Goal: Transaction & Acquisition: Download file/media

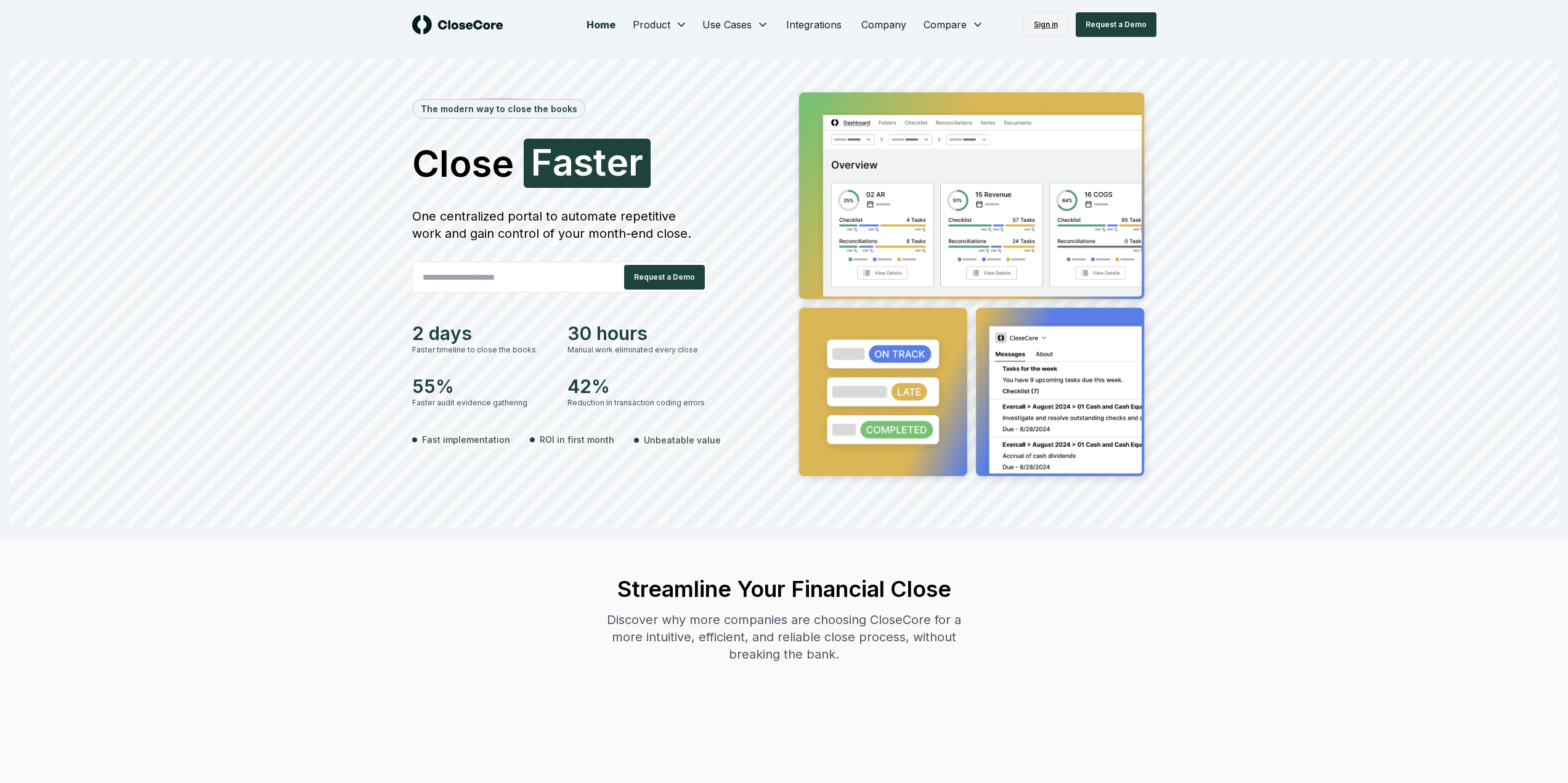
click at [1042, 29] on link "Sign in" at bounding box center [1046, 24] width 45 height 25
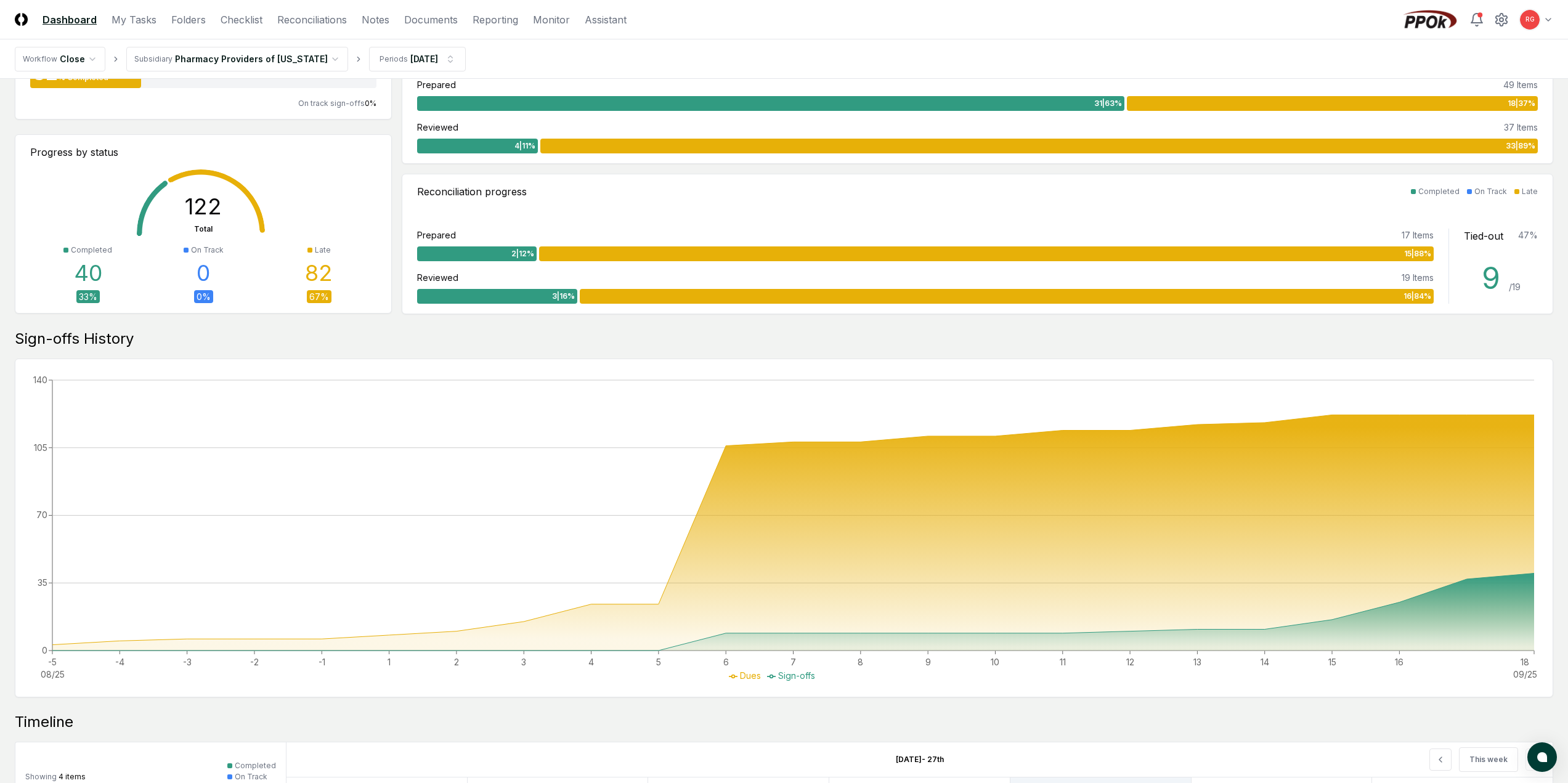
scroll to position [62, 0]
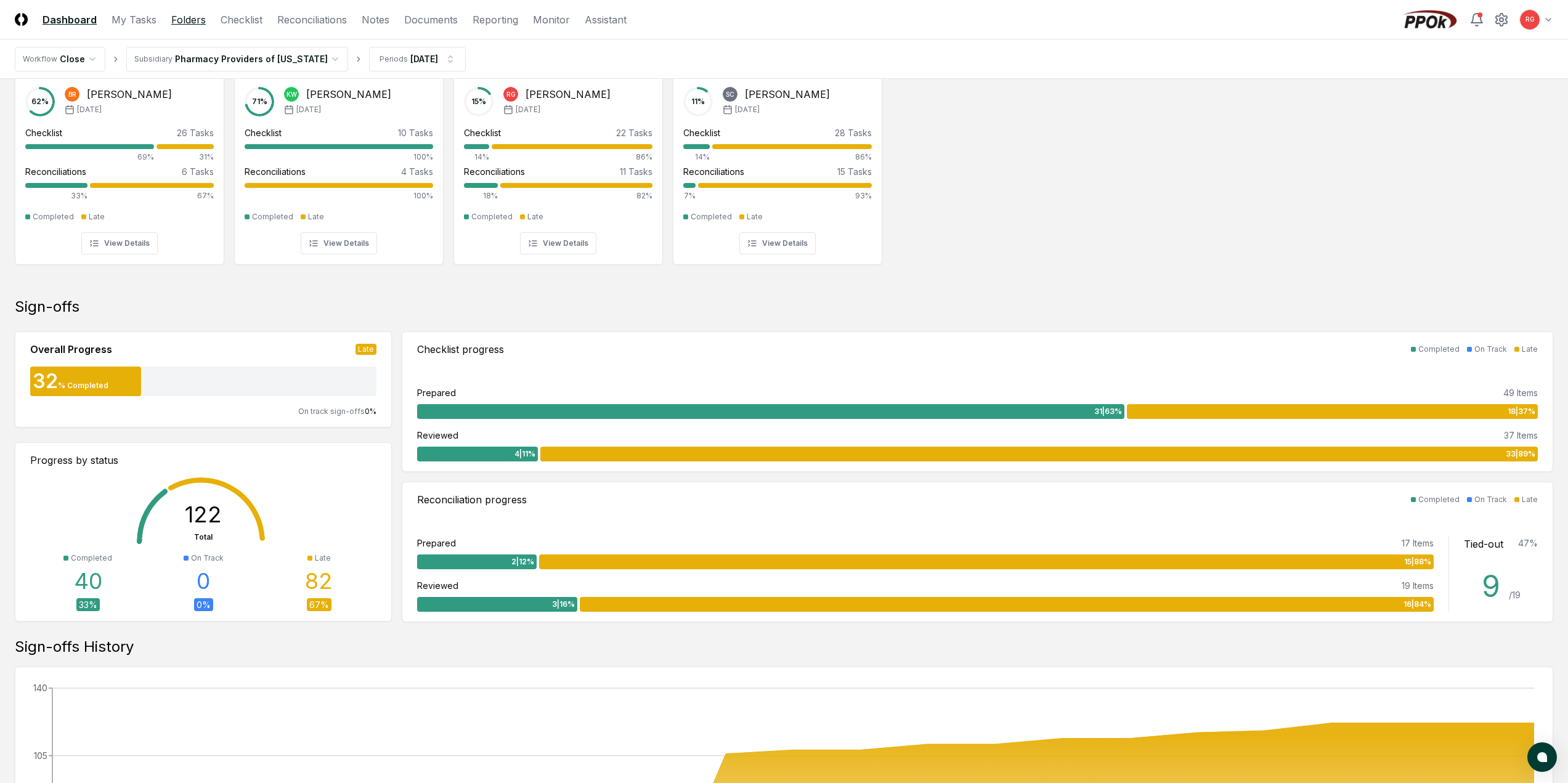
click at [183, 22] on link "Folders" at bounding box center [188, 20] width 35 height 15
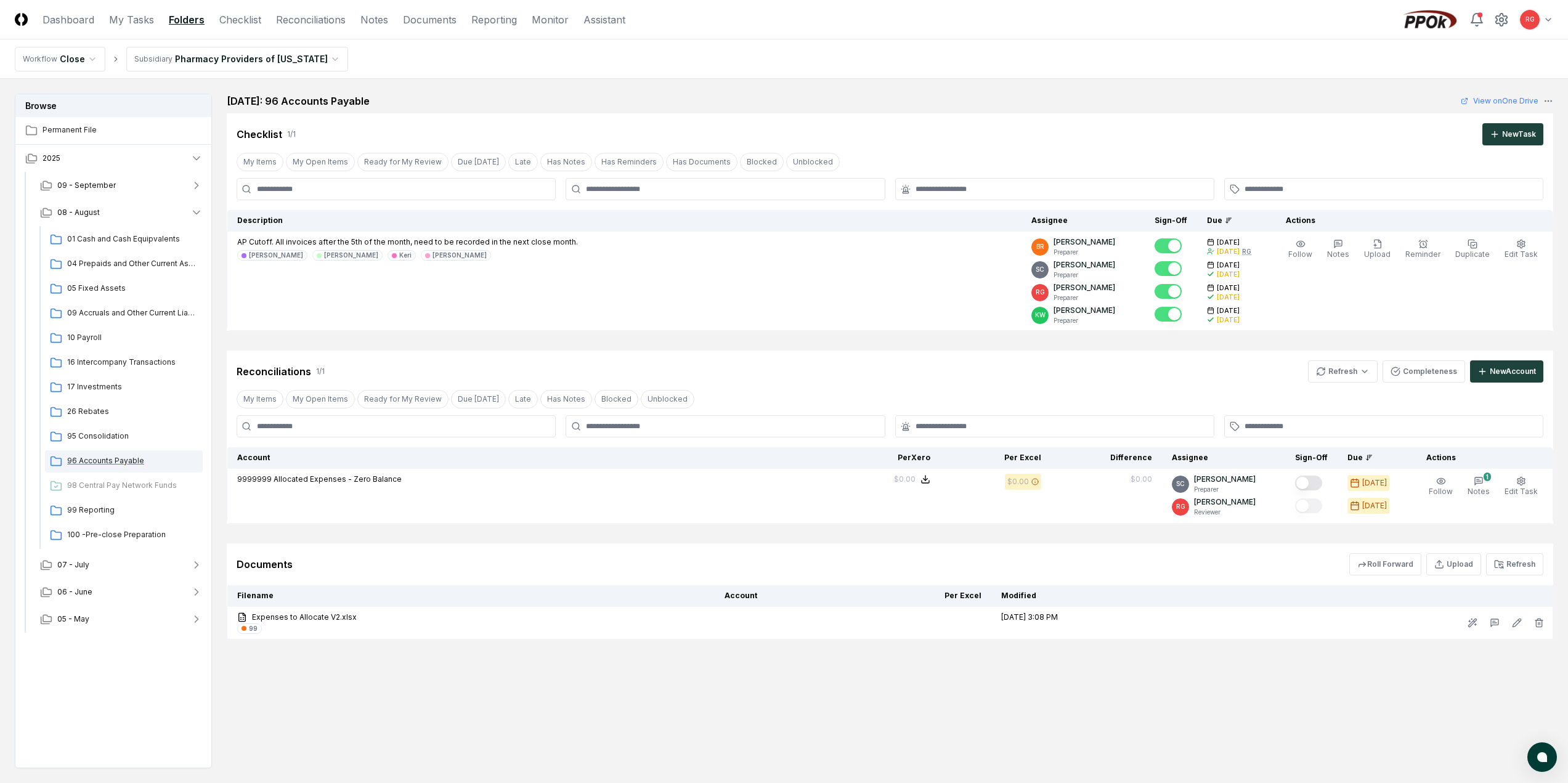
click at [106, 459] on span "96 Accounts Payable" at bounding box center [132, 460] width 131 height 11
click at [310, 616] on link "Expenses to Allocate V2.xlsx" at bounding box center [471, 617] width 468 height 11
